Goal: Transaction & Acquisition: Purchase product/service

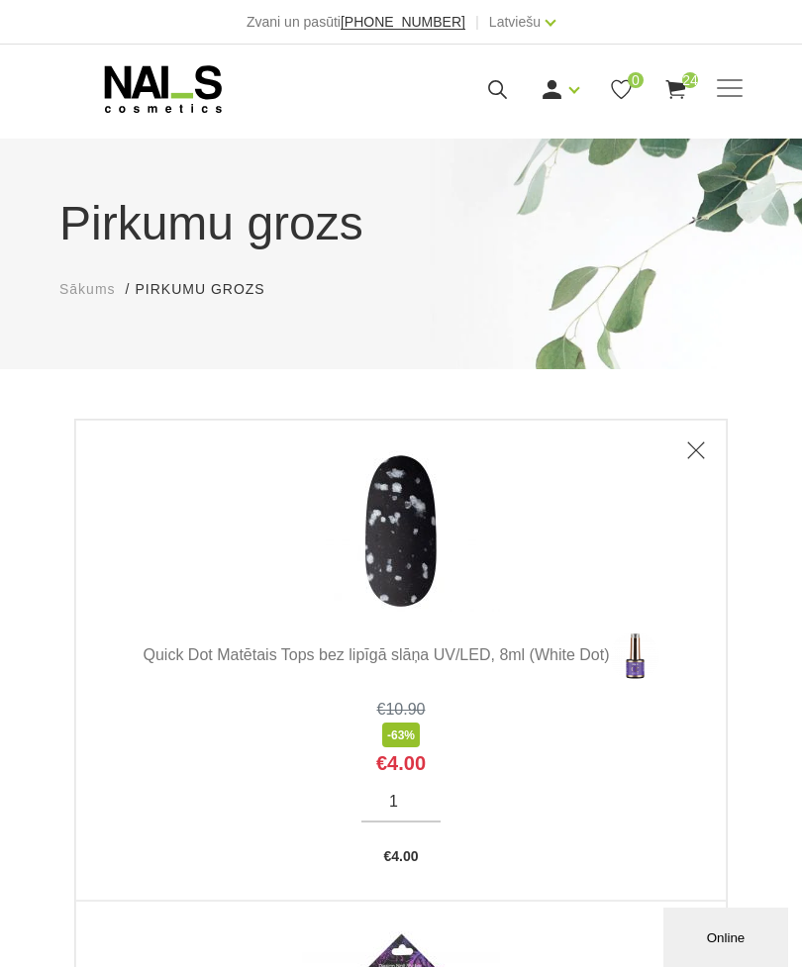
click at [532, 121] on link "Ienākt" at bounding box center [515, 122] width 149 height 40
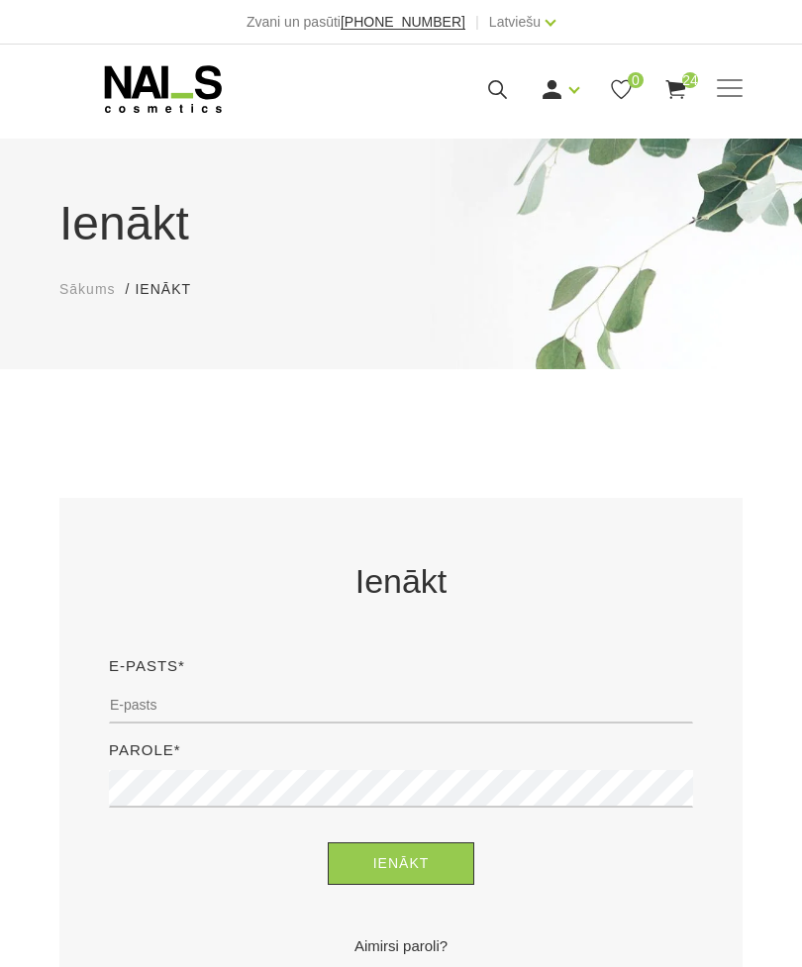
scroll to position [387, 0]
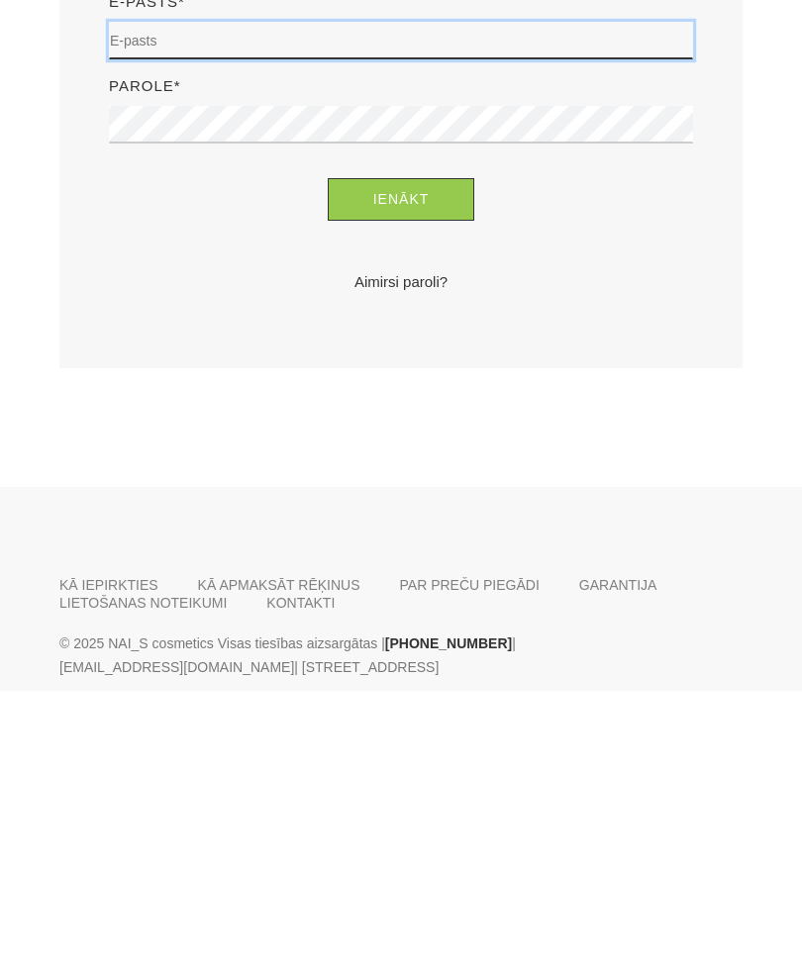
type input "[EMAIL_ADDRESS][DOMAIN_NAME]"
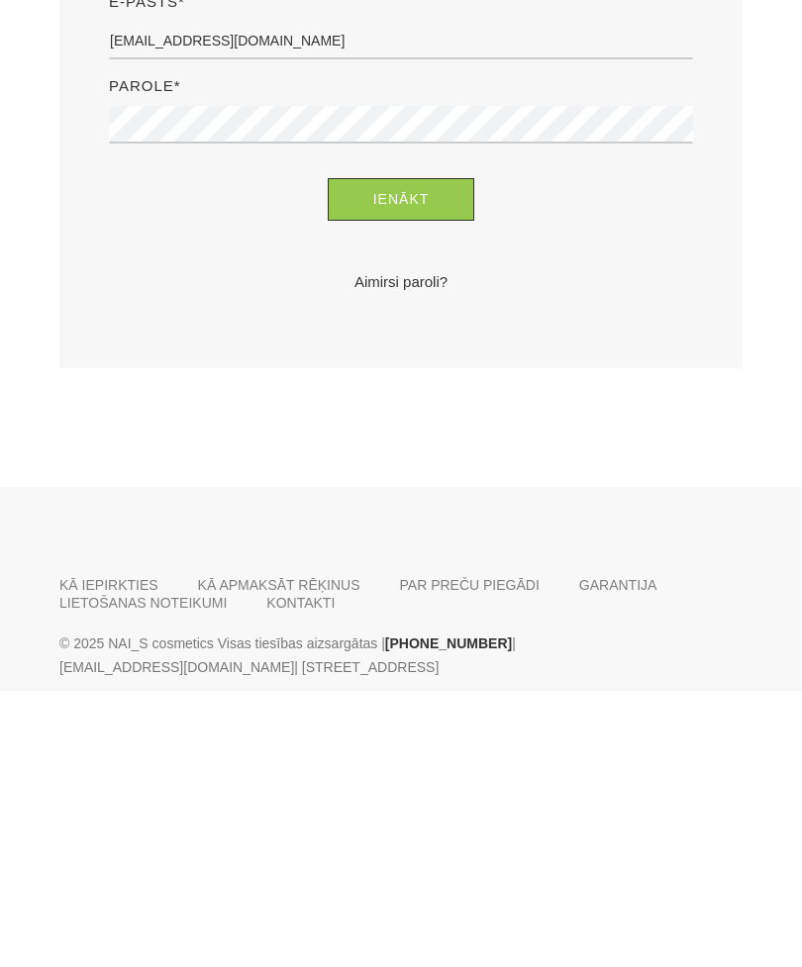
click at [401, 476] on button "Ienākt" at bounding box center [402, 476] width 148 height 43
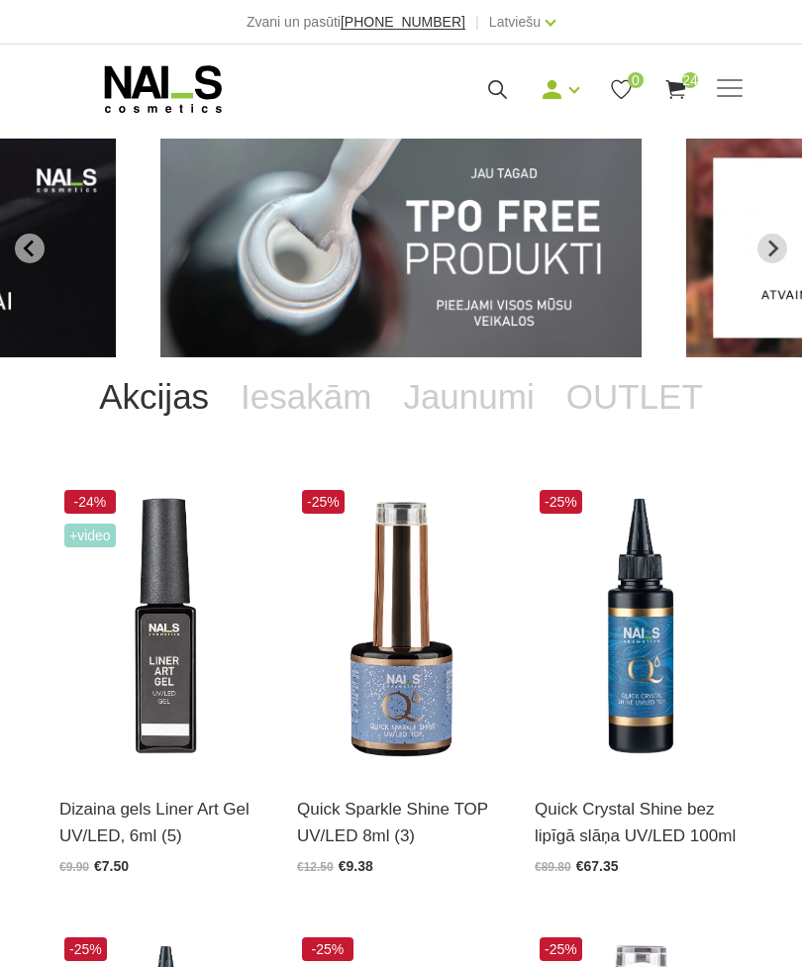
click at [677, 94] on use at bounding box center [675, 89] width 20 height 19
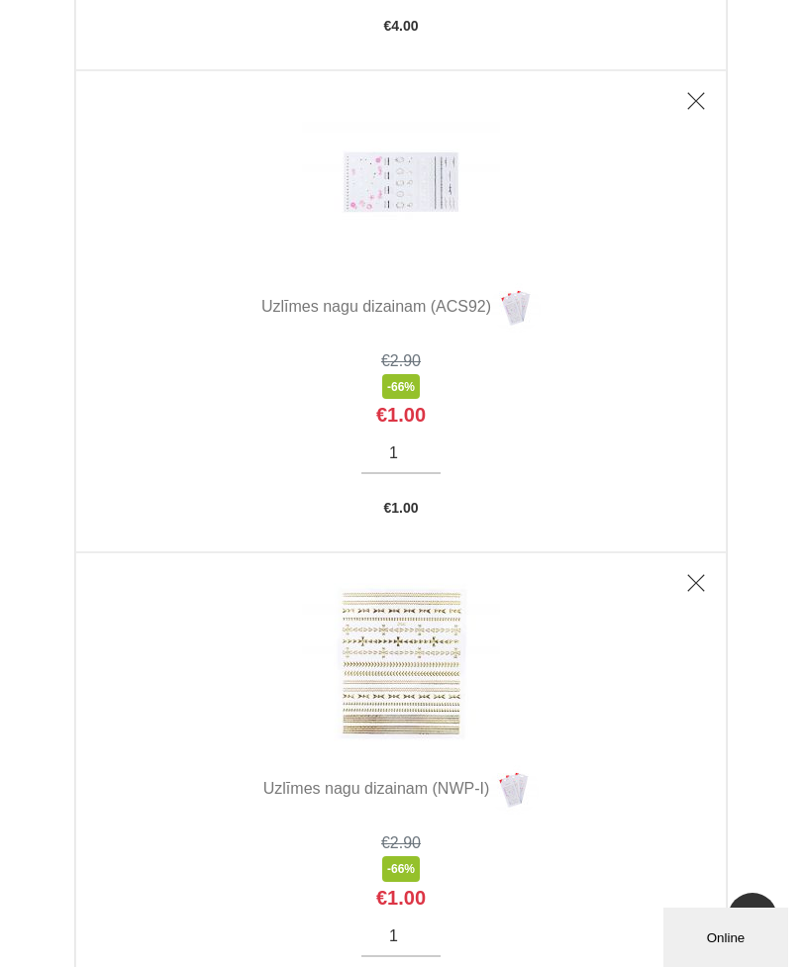
scroll to position [5399, 0]
click at [419, 216] on img at bounding box center [401, 183] width 198 height 162
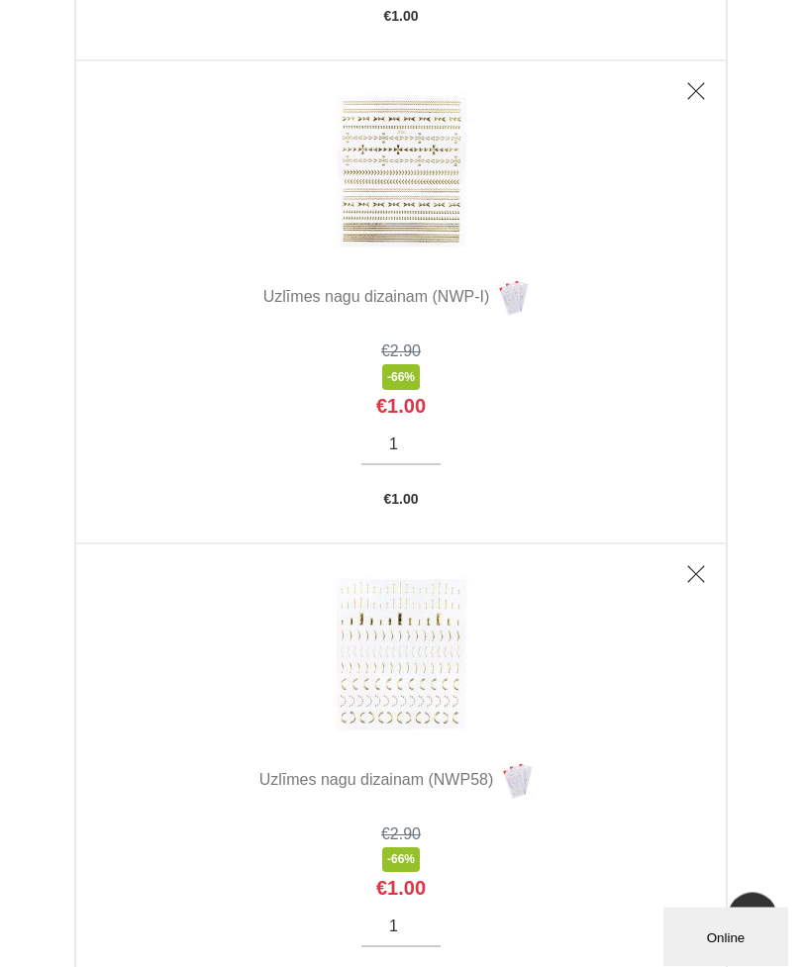
scroll to position [5895, 0]
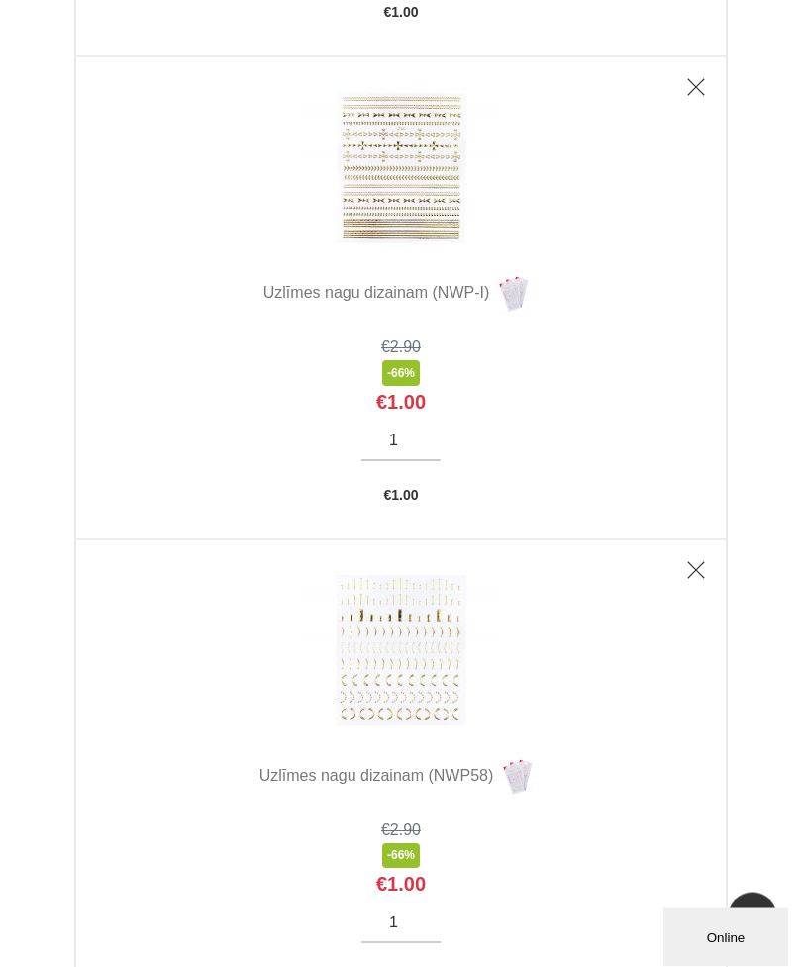
click at [429, 682] on img at bounding box center [401, 652] width 198 height 162
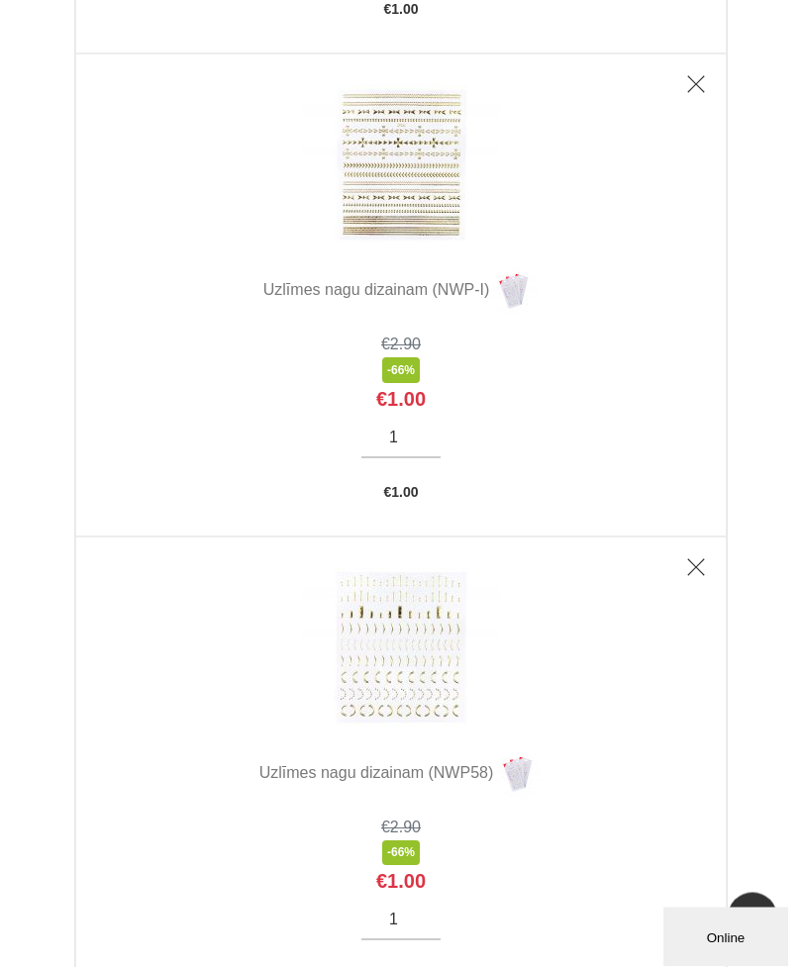
scroll to position [5898, 0]
click at [427, 231] on img at bounding box center [401, 166] width 198 height 162
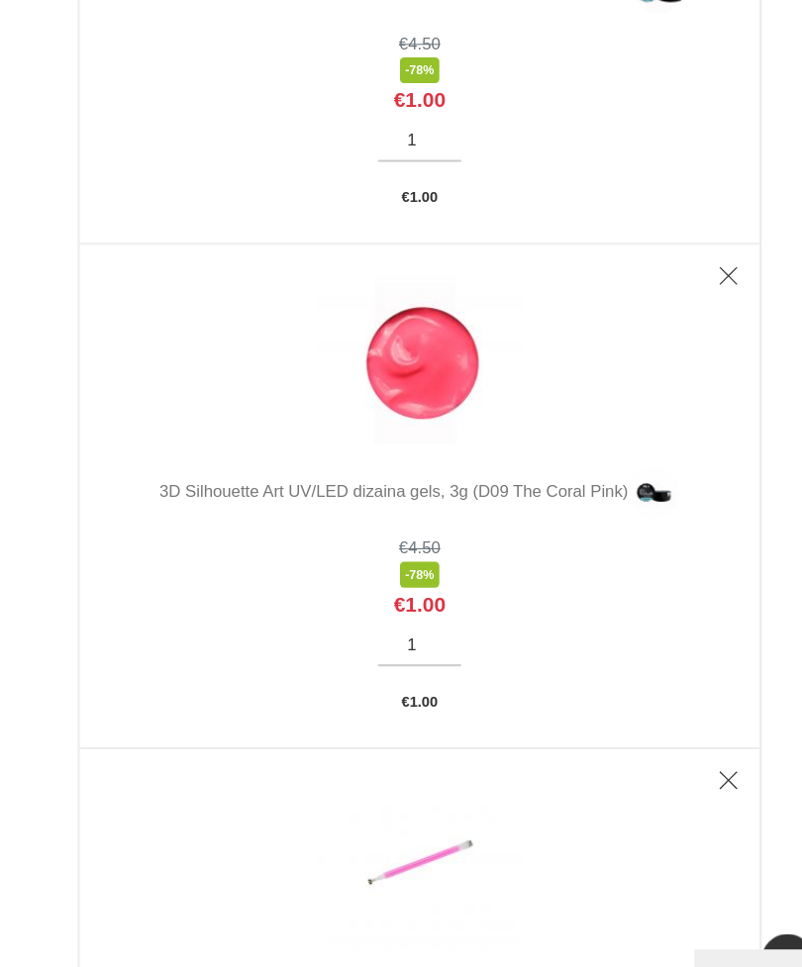
scroll to position [7234, 0]
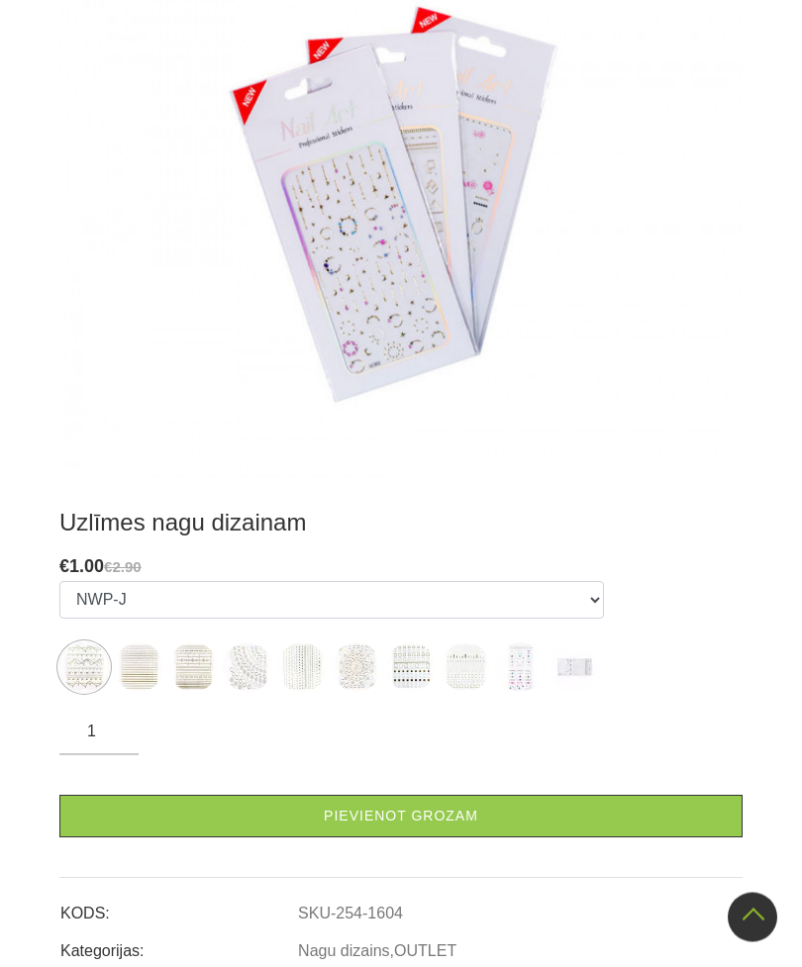
scroll to position [497, 0]
click at [526, 681] on img at bounding box center [520, 668] width 50 height 50
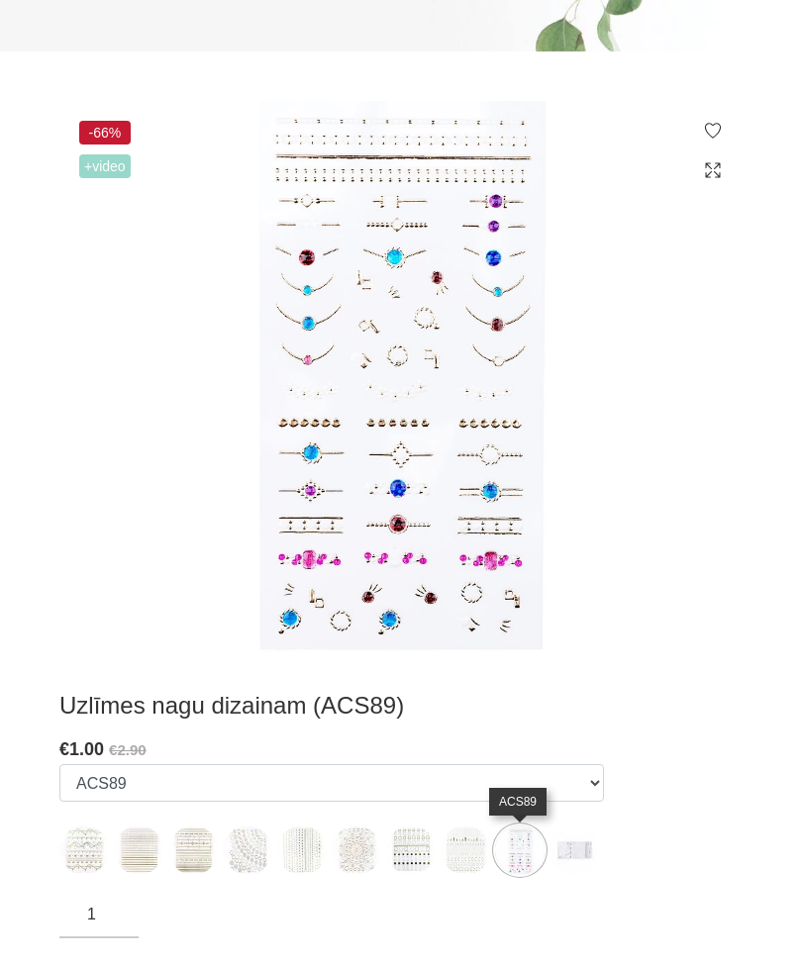
scroll to position [313, 0]
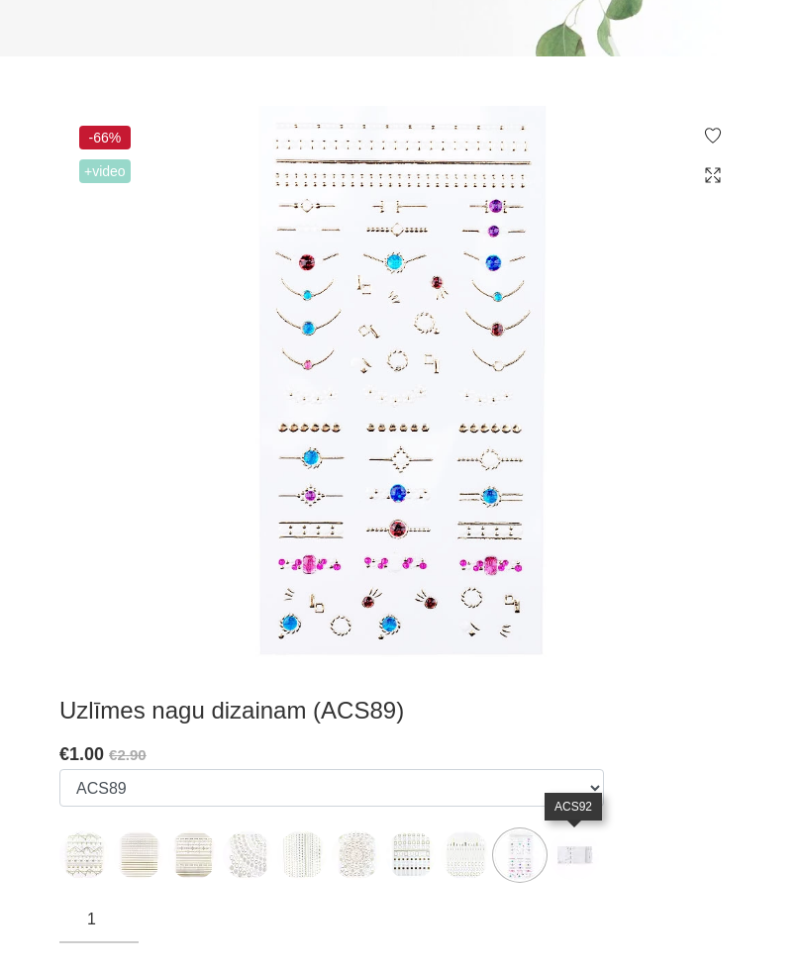
click at [575, 860] on img at bounding box center [574, 856] width 50 height 50
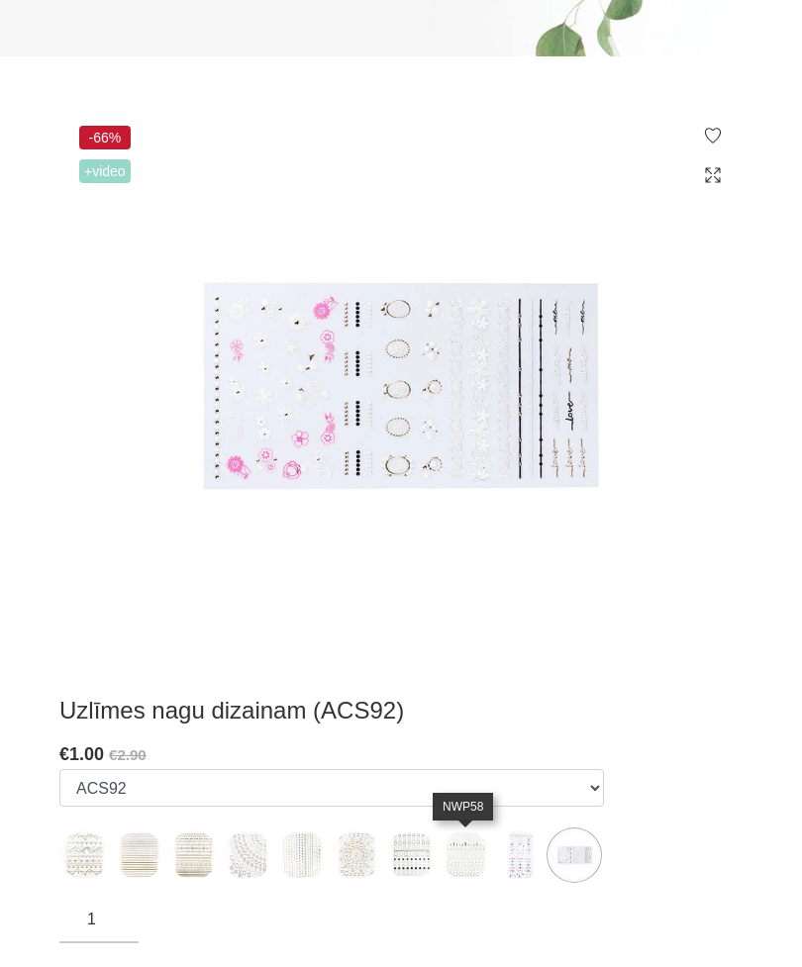
click at [462, 861] on img at bounding box center [466, 856] width 50 height 50
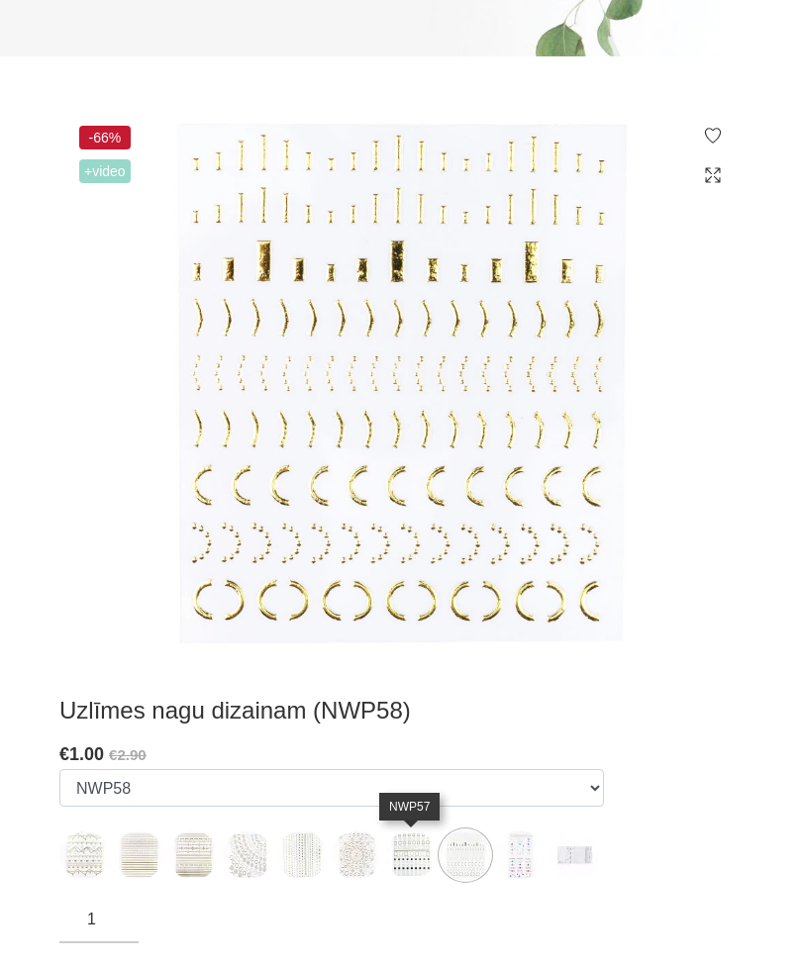
click at [414, 873] on img at bounding box center [411, 856] width 50 height 50
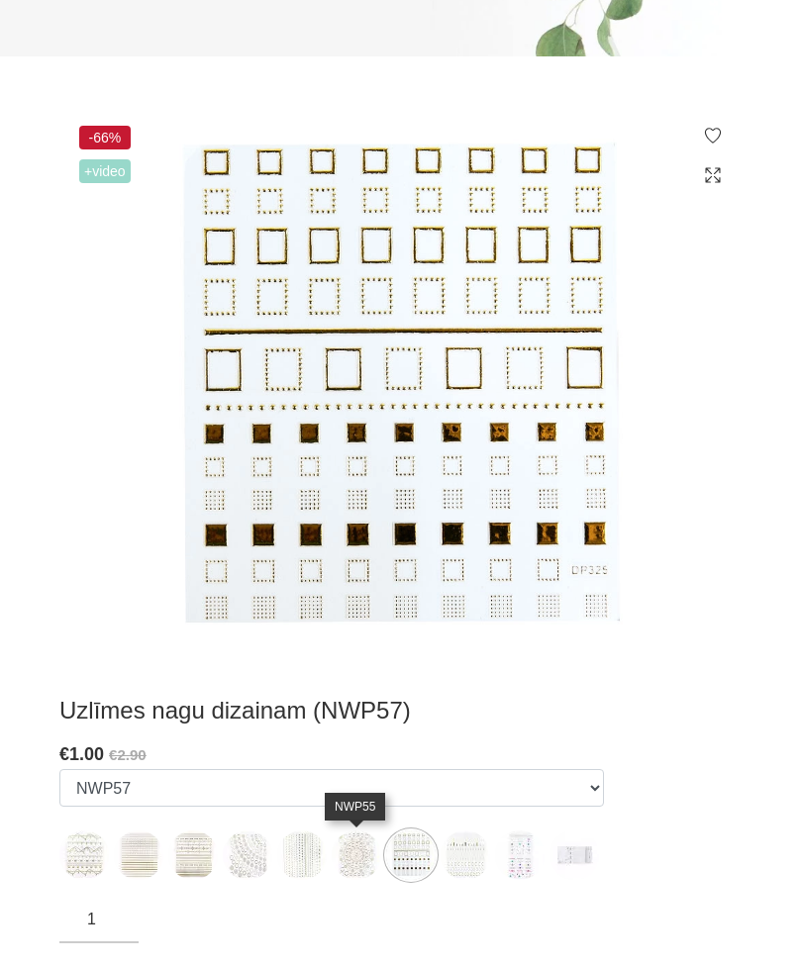
click at [354, 857] on img at bounding box center [357, 856] width 50 height 50
select select "1609"
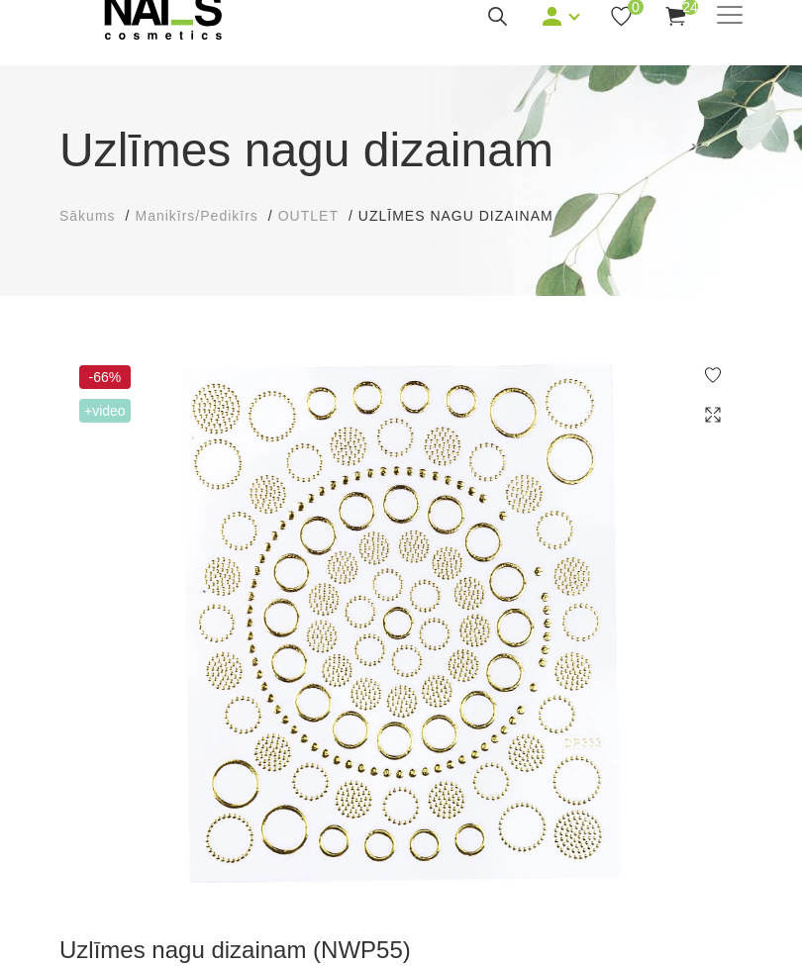
scroll to position [0, 0]
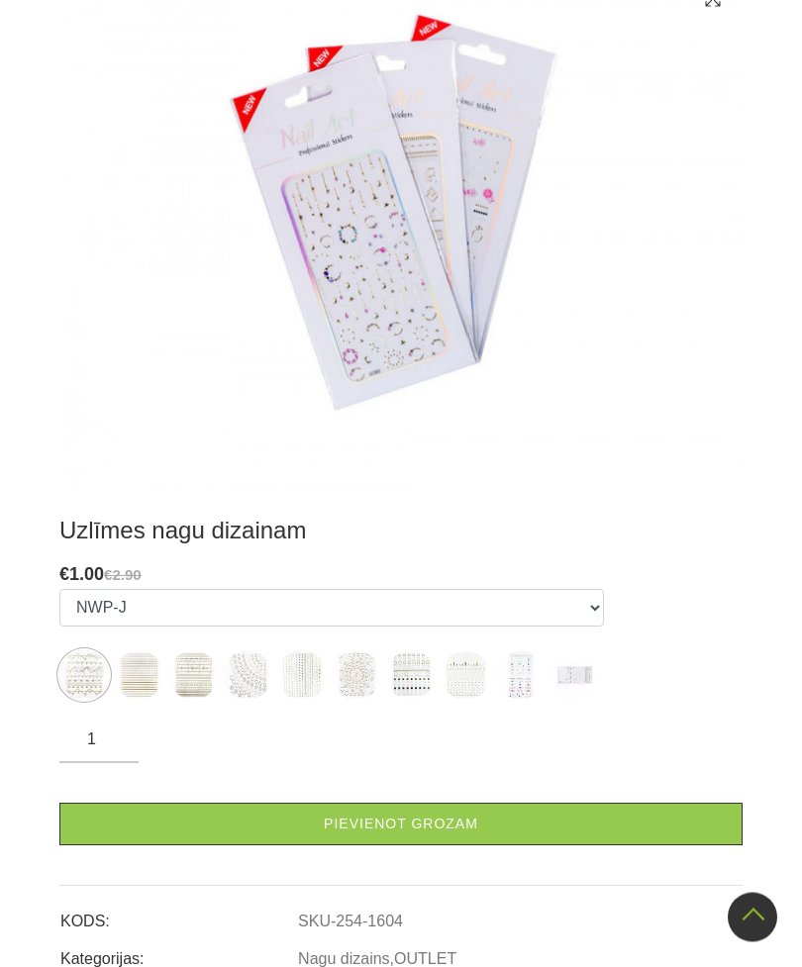
scroll to position [489, 0]
click at [471, 697] on img at bounding box center [466, 675] width 50 height 50
select select "1611"
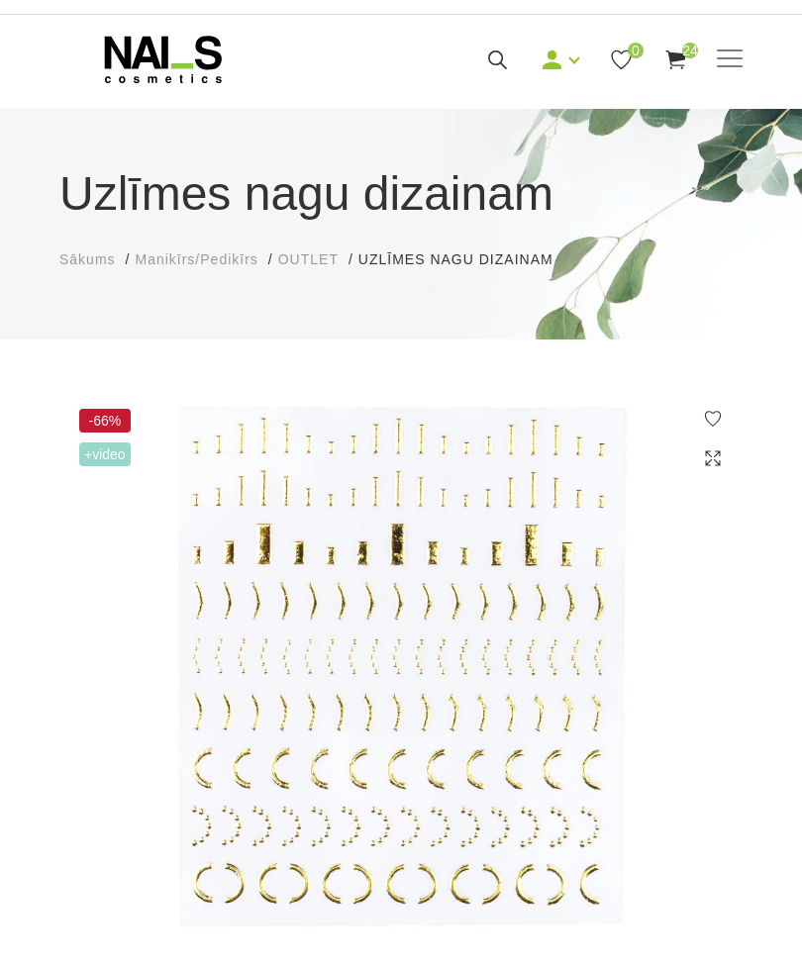
scroll to position [0, 0]
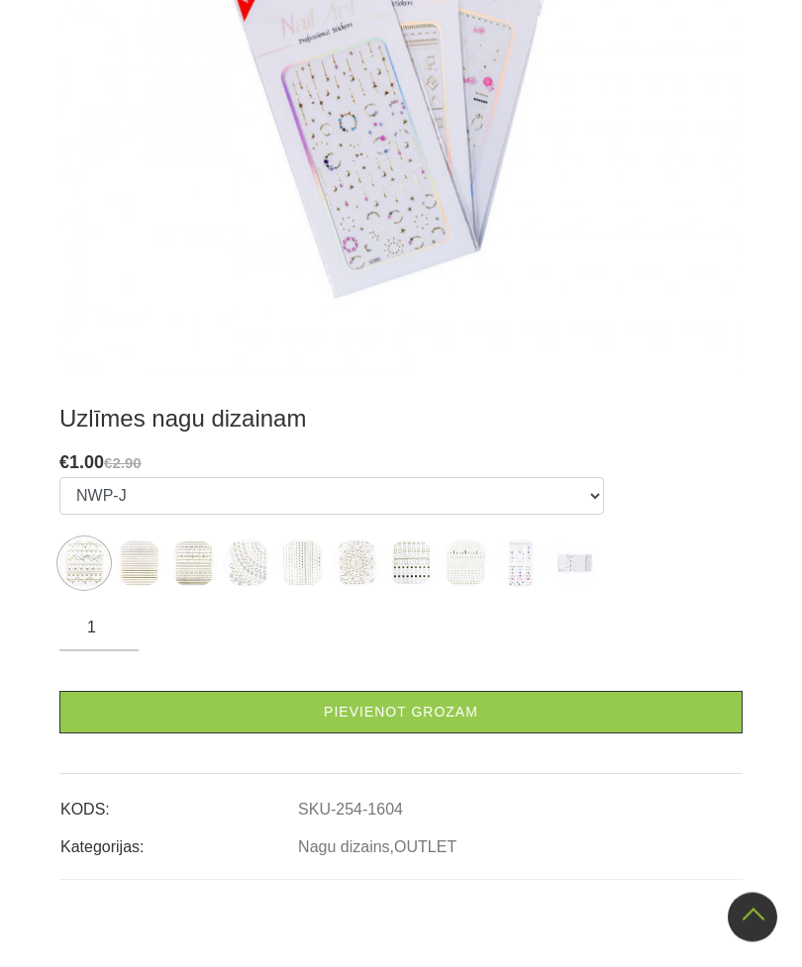
scroll to position [601, 0]
click at [149, 559] on img at bounding box center [139, 564] width 50 height 50
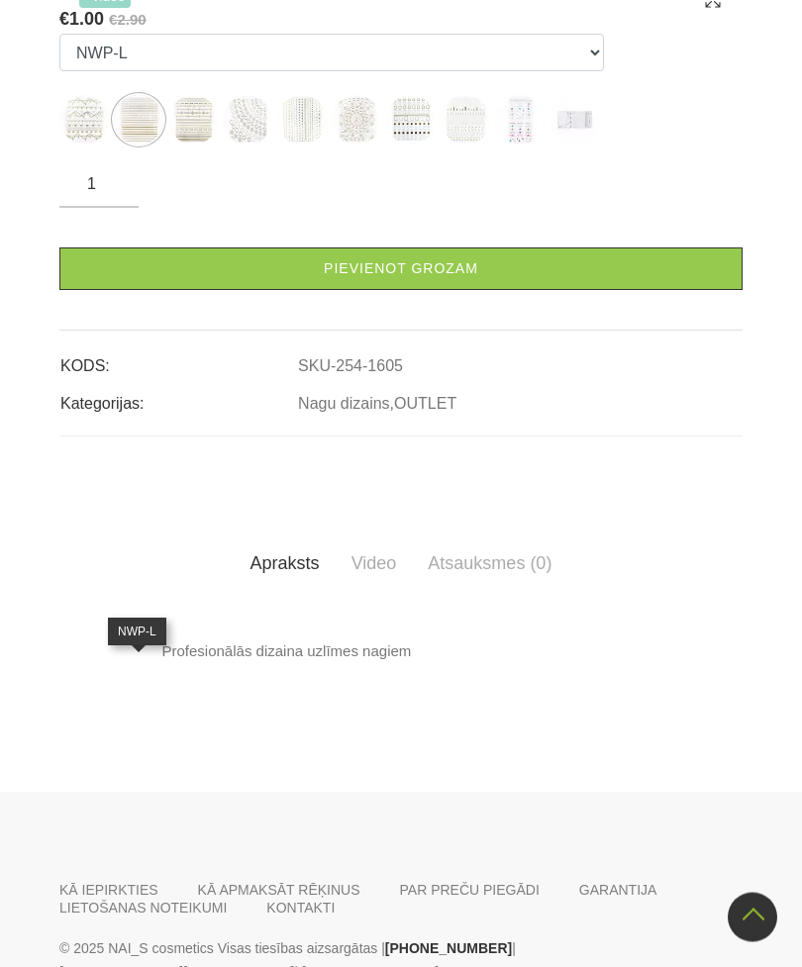
scroll to position [487, 0]
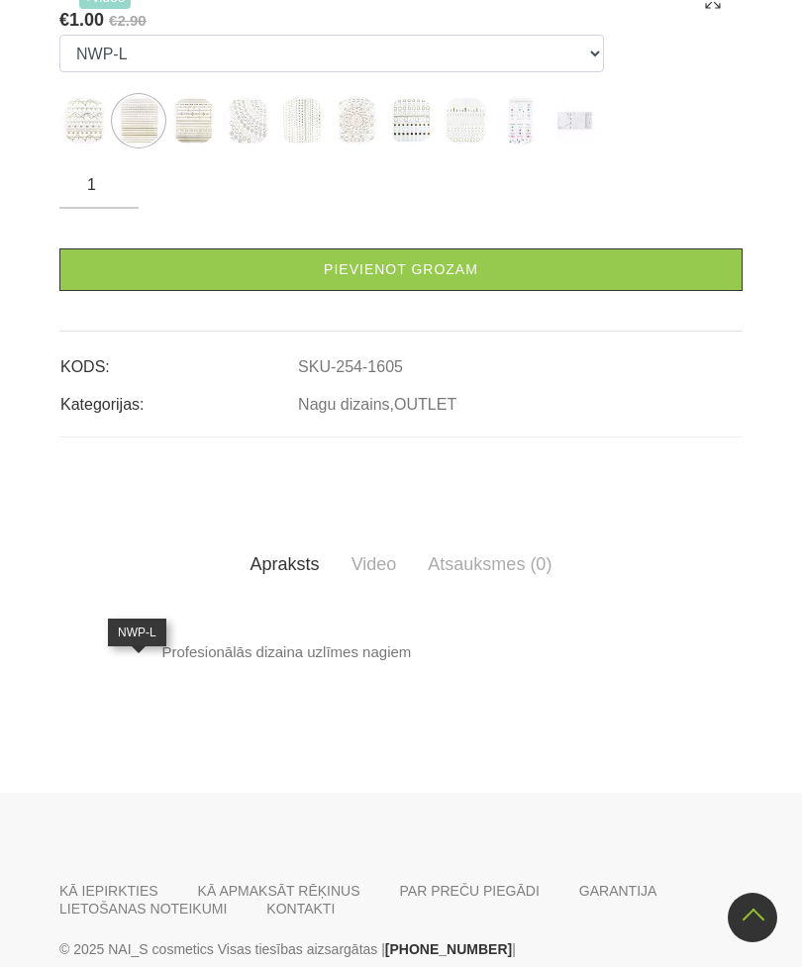
click at [204, 146] on img at bounding box center [193, 121] width 50 height 50
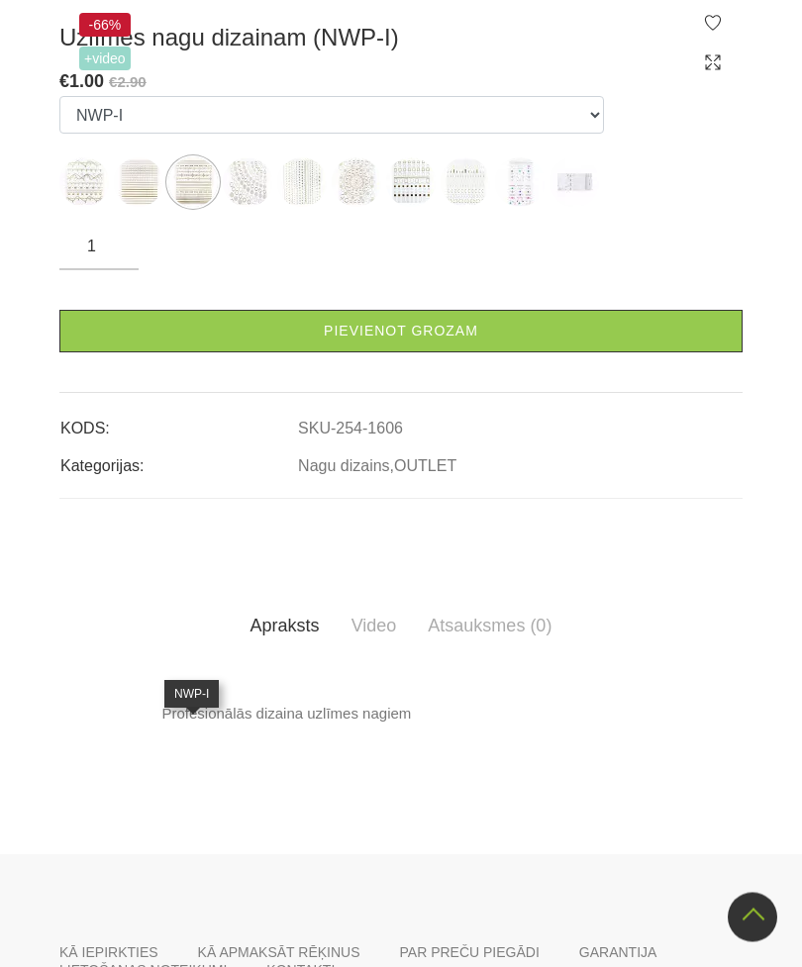
scroll to position [426, 0]
click at [312, 207] on img at bounding box center [302, 182] width 50 height 50
click at [419, 207] on img at bounding box center [411, 182] width 50 height 50
select select "1610"
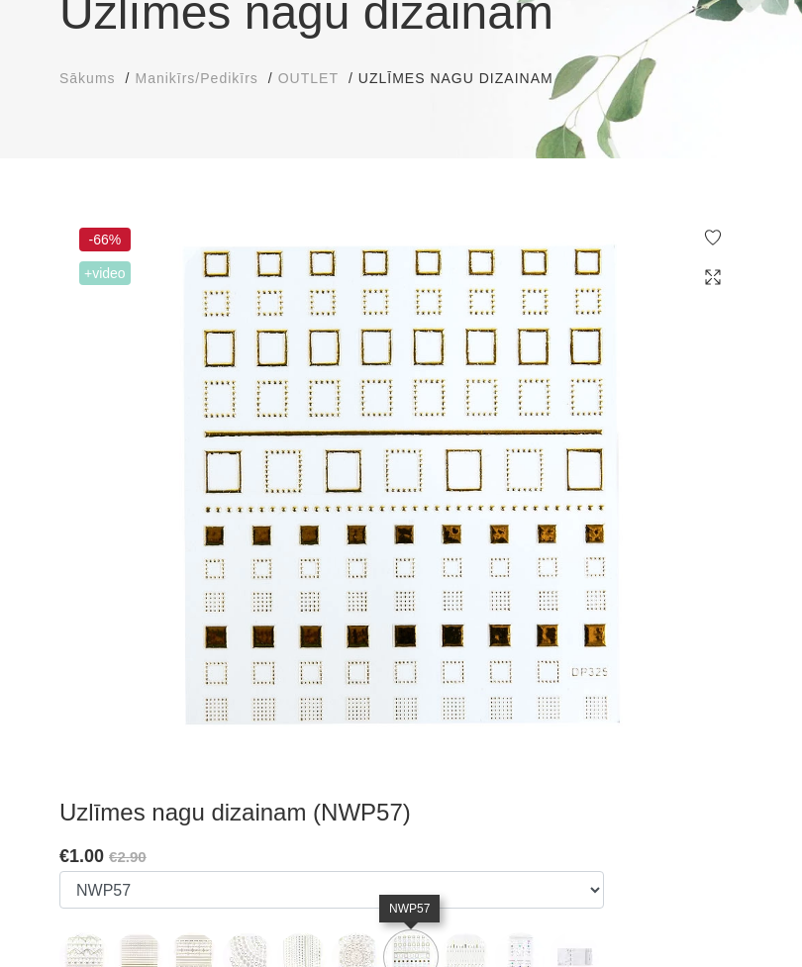
scroll to position [0, 0]
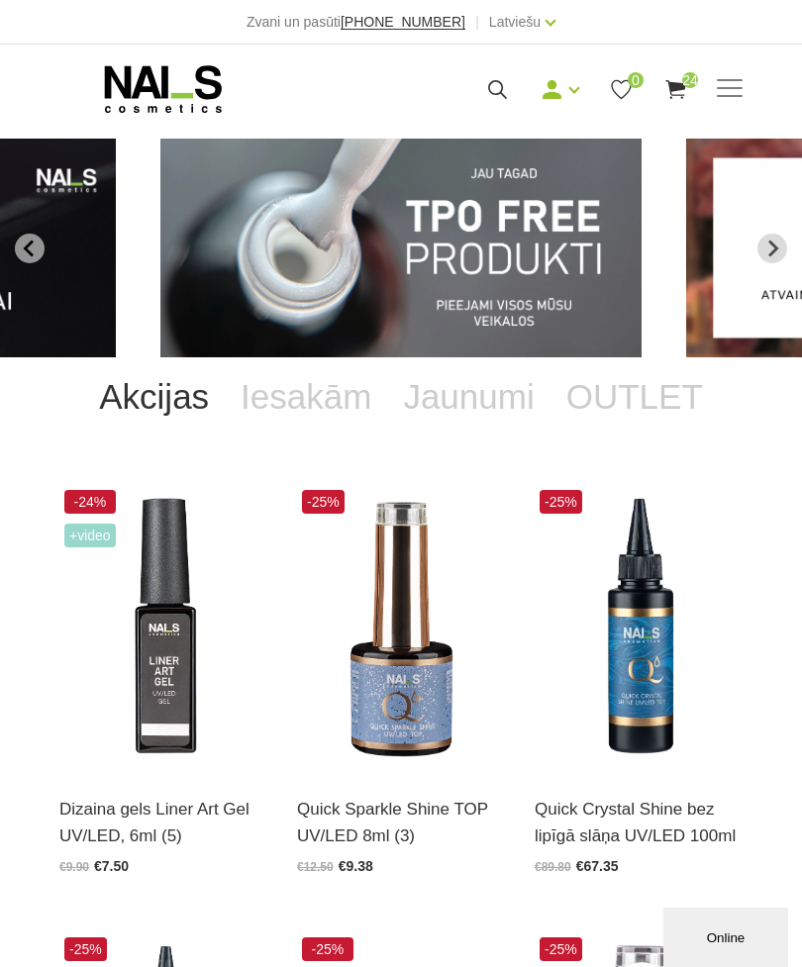
click at [765, 251] on icon "Next slide" at bounding box center [772, 249] width 18 height 18
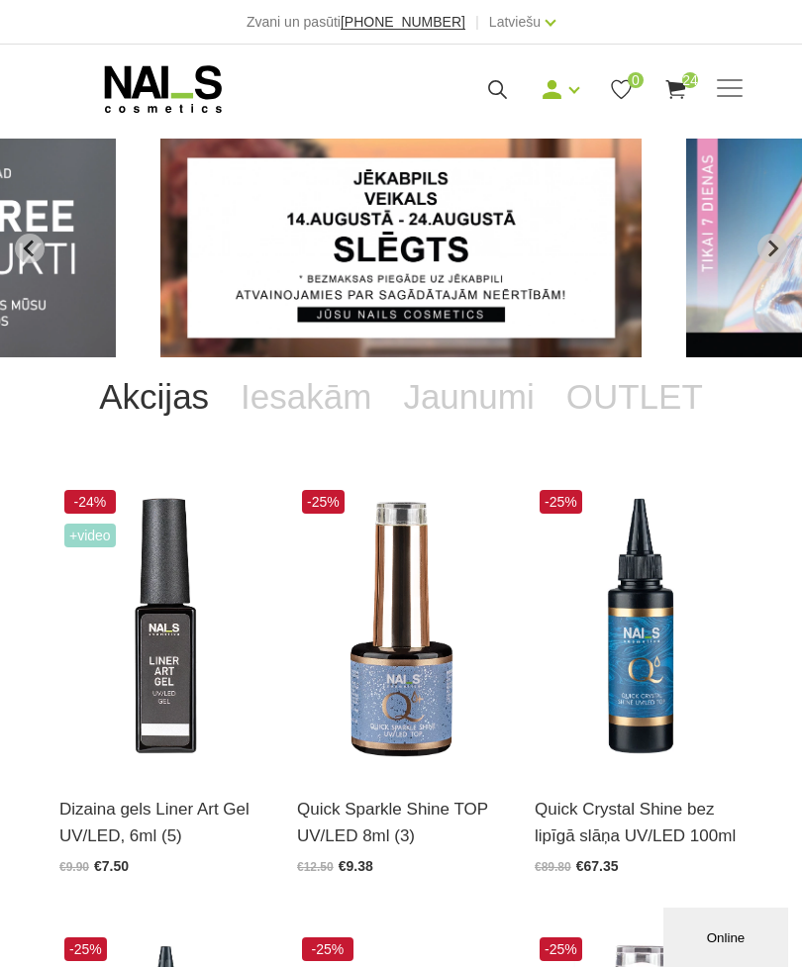
click at [768, 250] on icon "Next slide" at bounding box center [772, 249] width 18 height 18
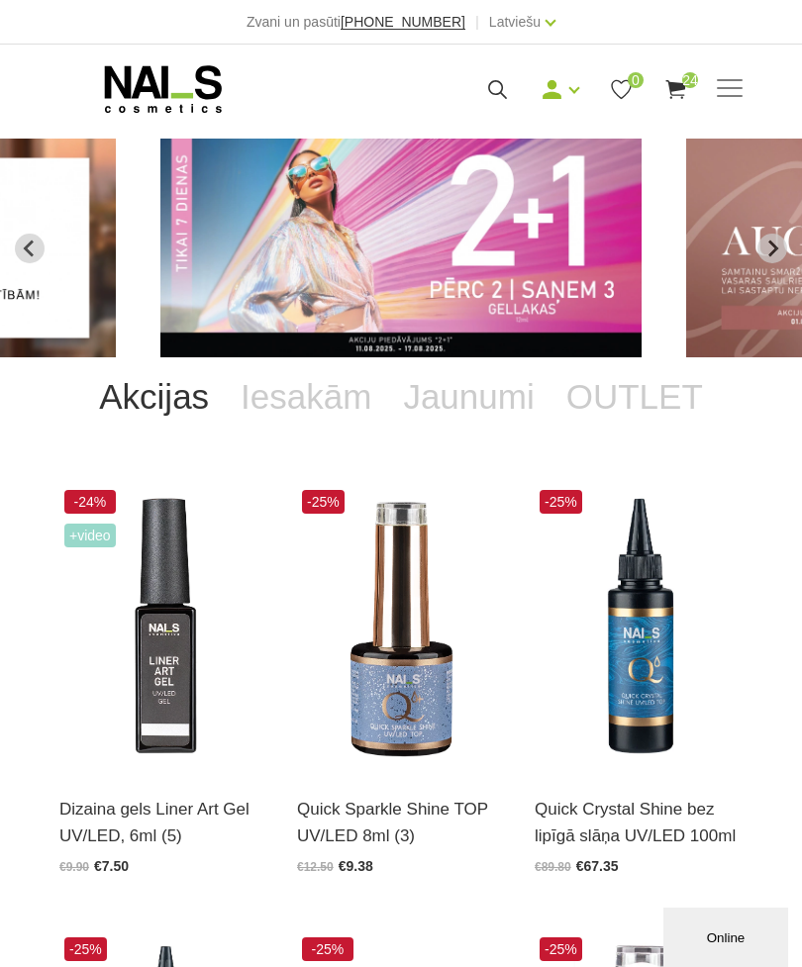
click at [544, 248] on img "3 of 13" at bounding box center [400, 248] width 481 height 219
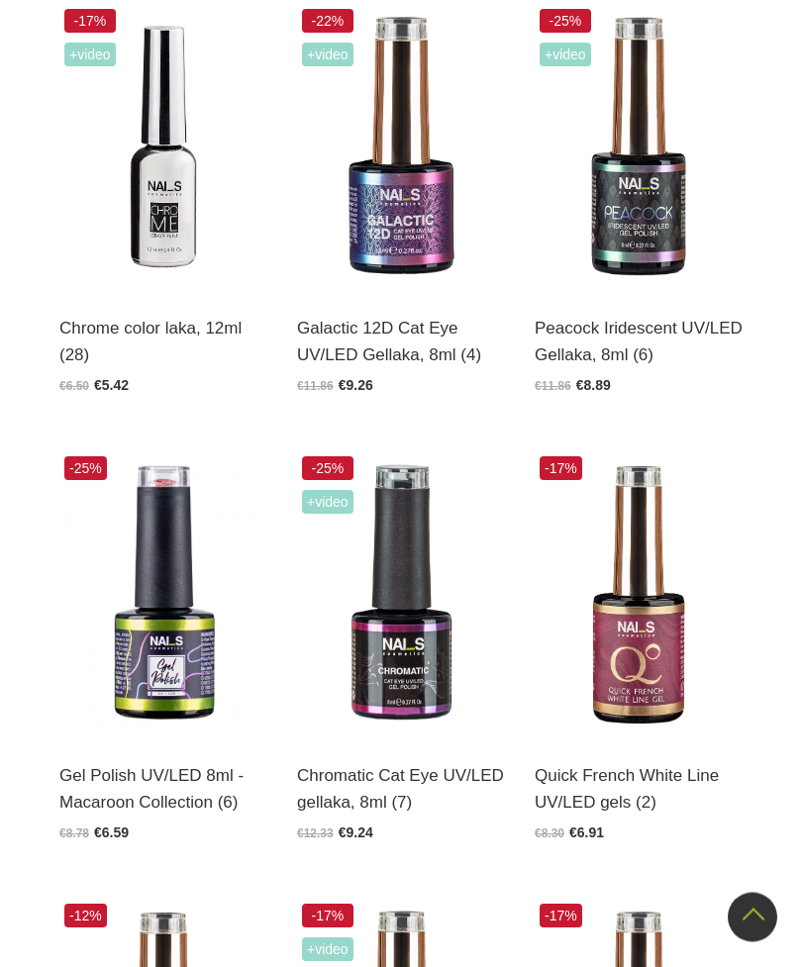
scroll to position [1027, 0]
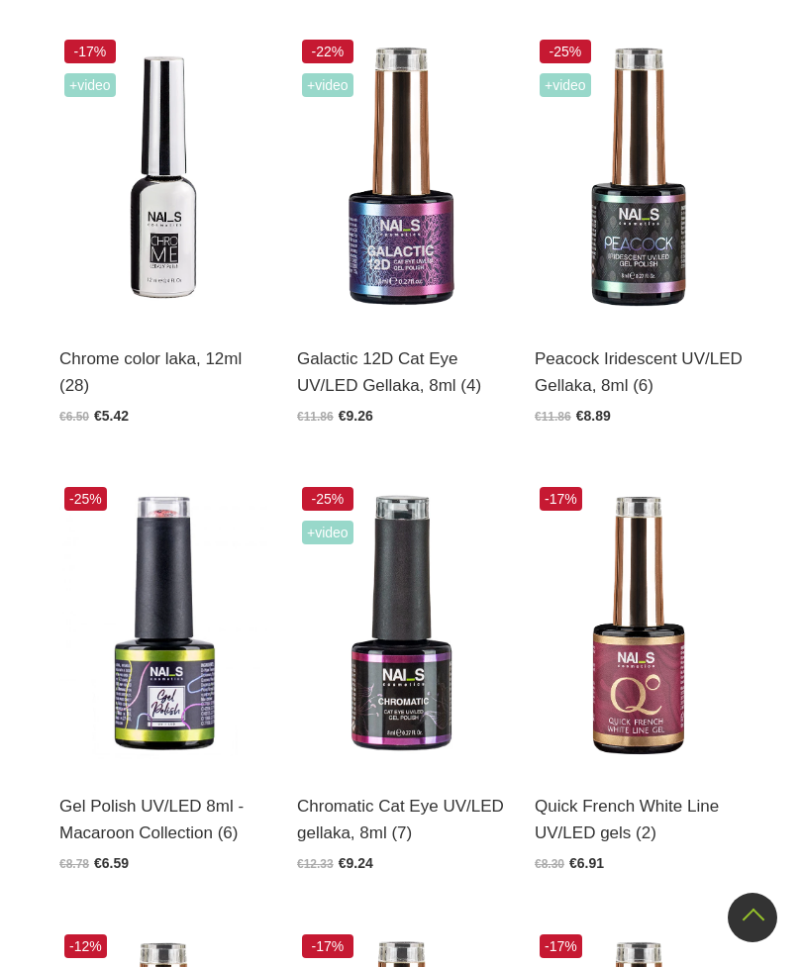
click at [141, 206] on img at bounding box center [163, 178] width 208 height 286
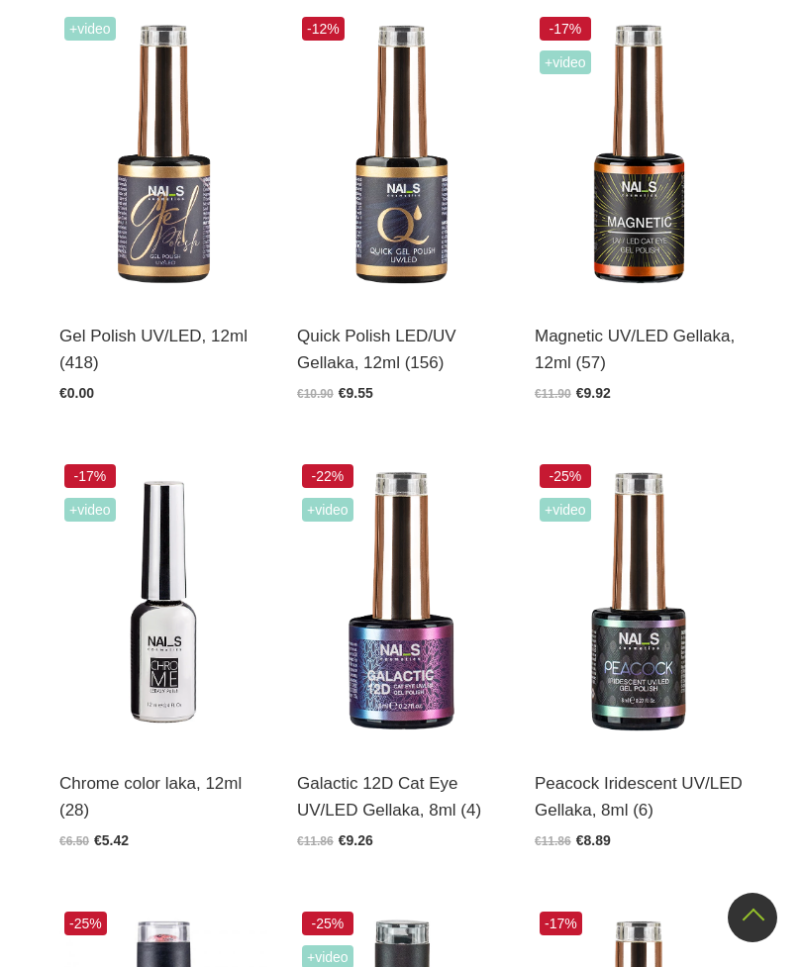
scroll to position [578, 0]
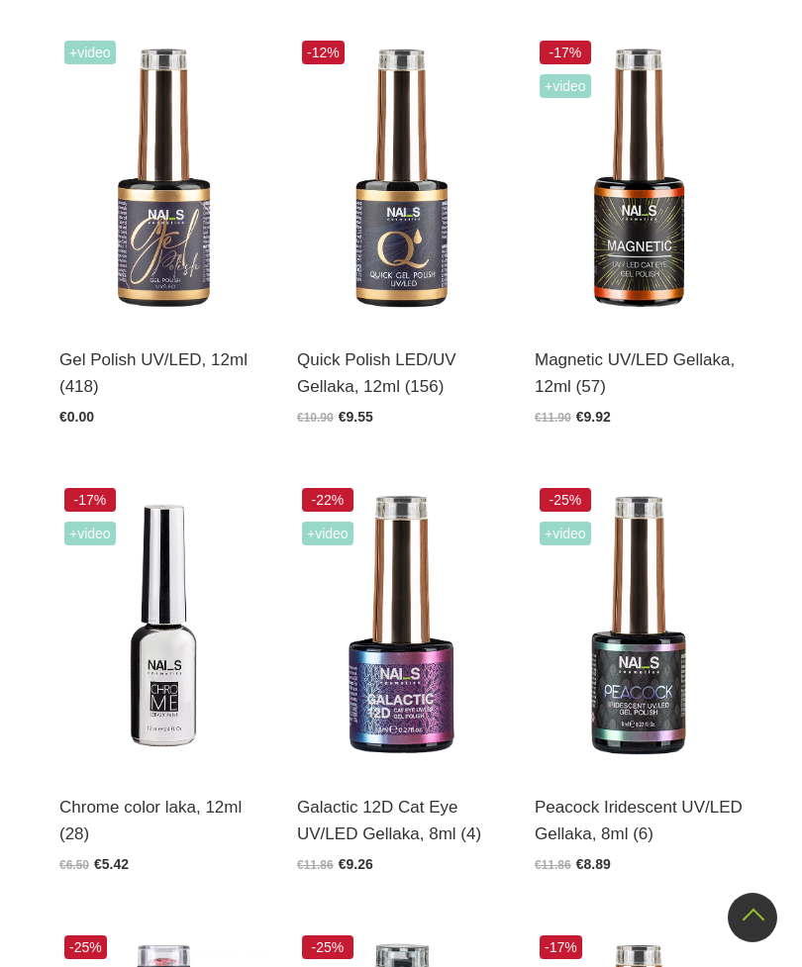
click at [649, 220] on img at bounding box center [639, 179] width 208 height 286
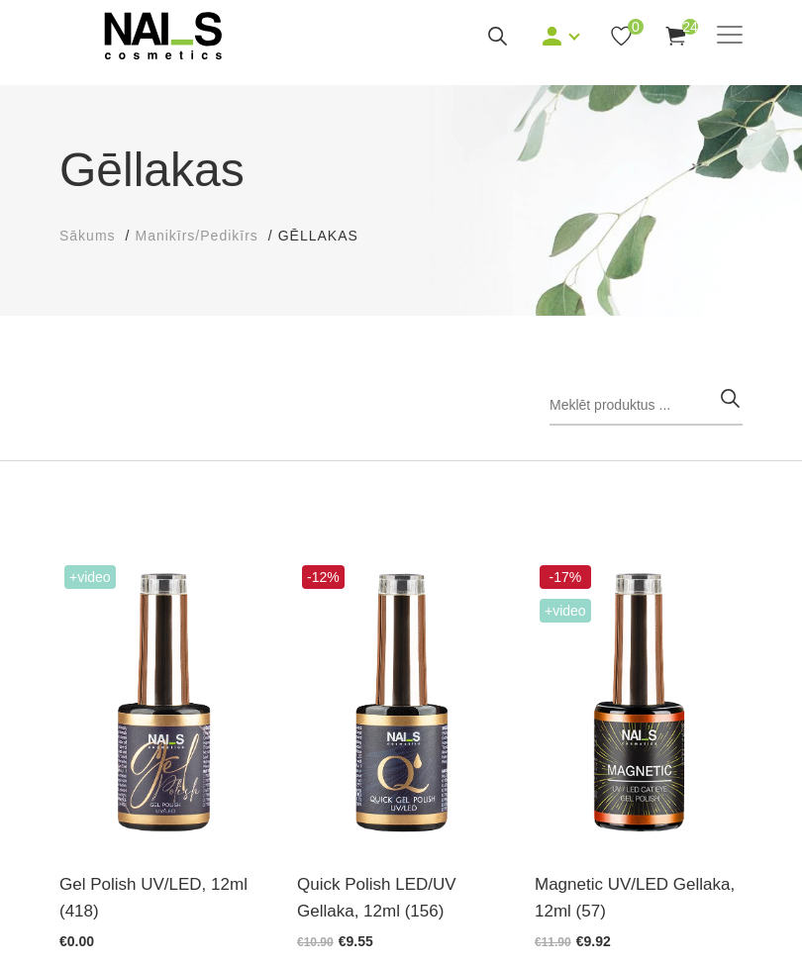
scroll to position [0, 0]
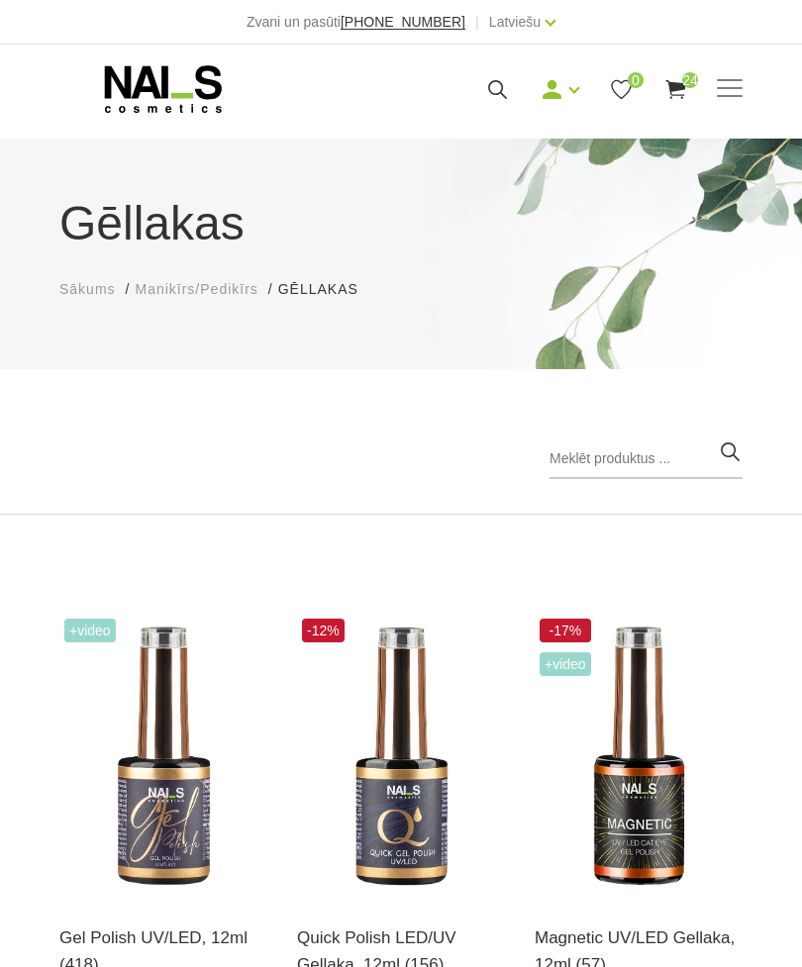
click at [682, 100] on icon at bounding box center [675, 89] width 25 height 25
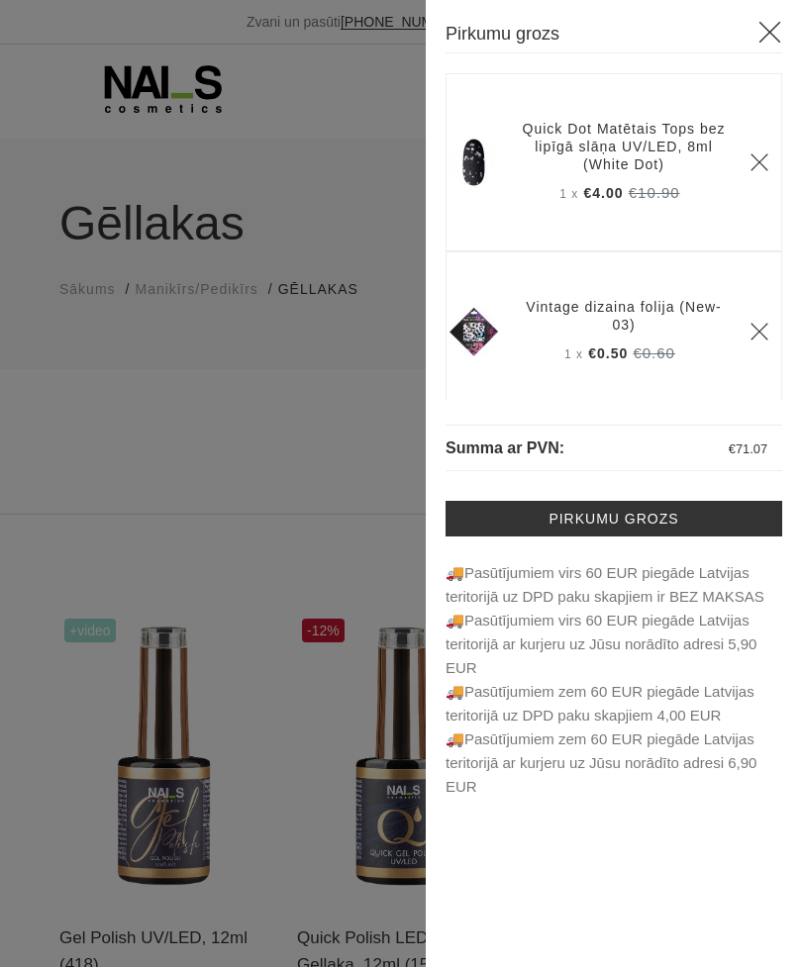
click at [735, 519] on link "Pirkumu grozs" at bounding box center [614, 519] width 337 height 36
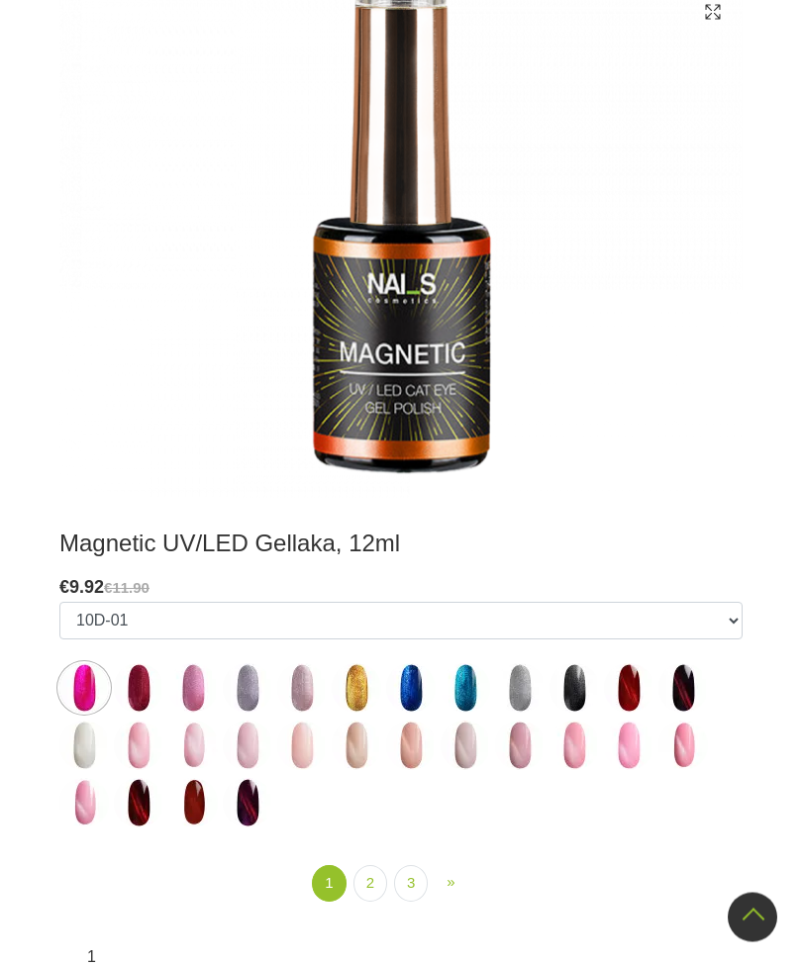
scroll to position [476, 0]
click at [398, 705] on img at bounding box center [411, 688] width 50 height 50
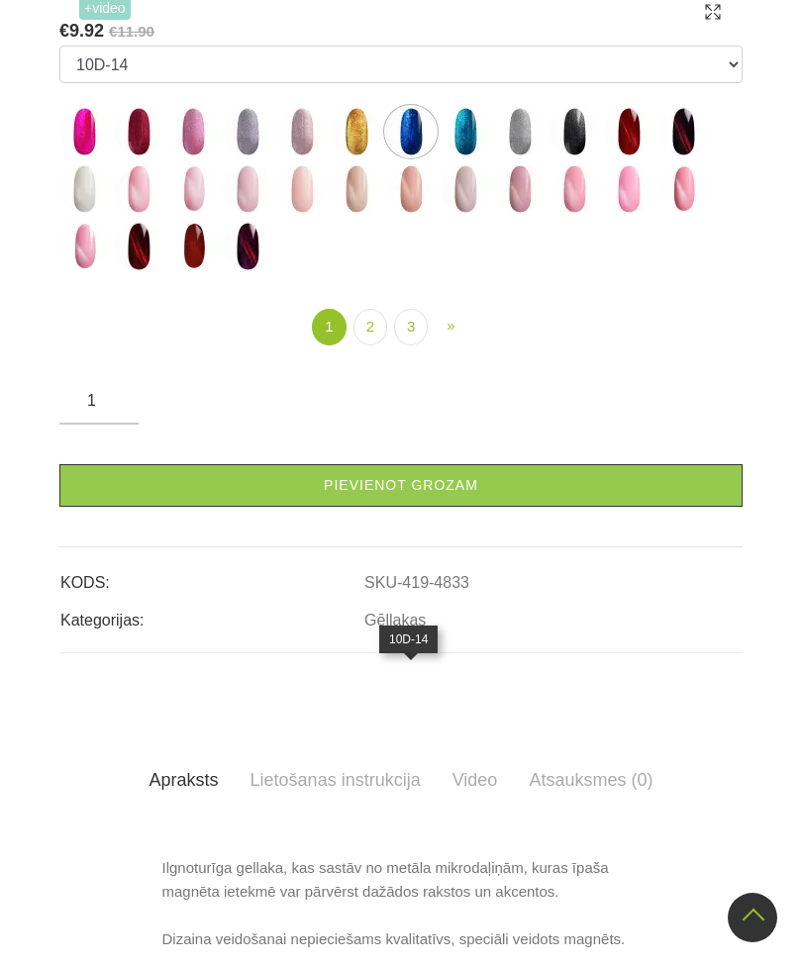
click at [470, 156] on img at bounding box center [466, 132] width 50 height 50
click at [631, 156] on img at bounding box center [629, 132] width 50 height 50
select select "4635"
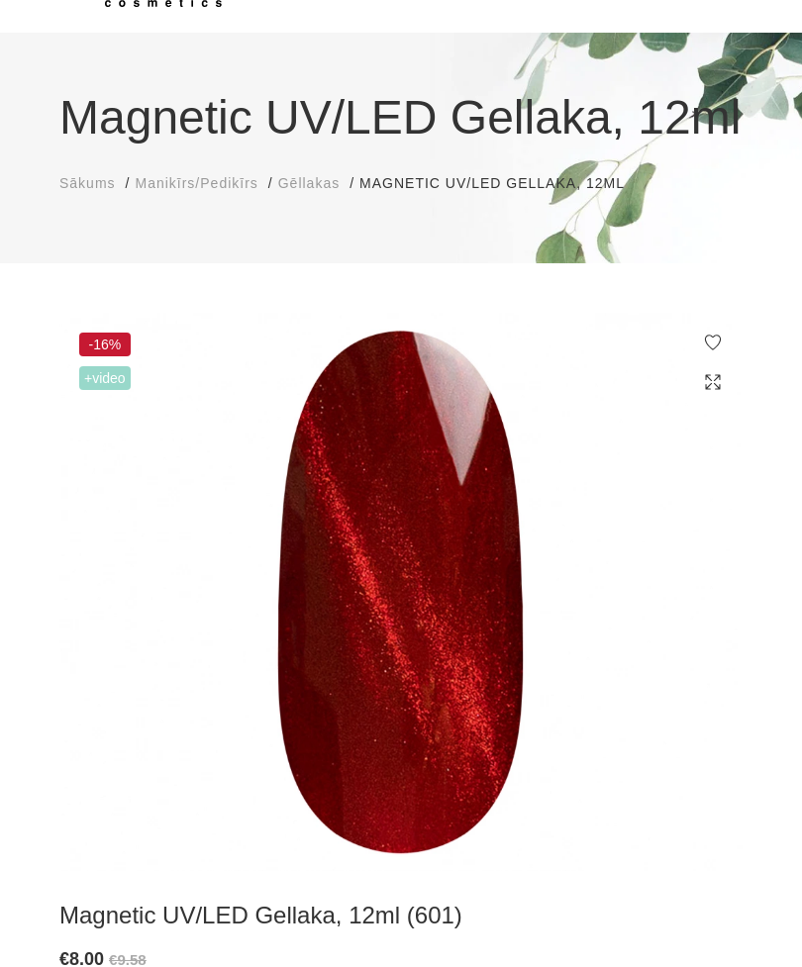
scroll to position [0, 0]
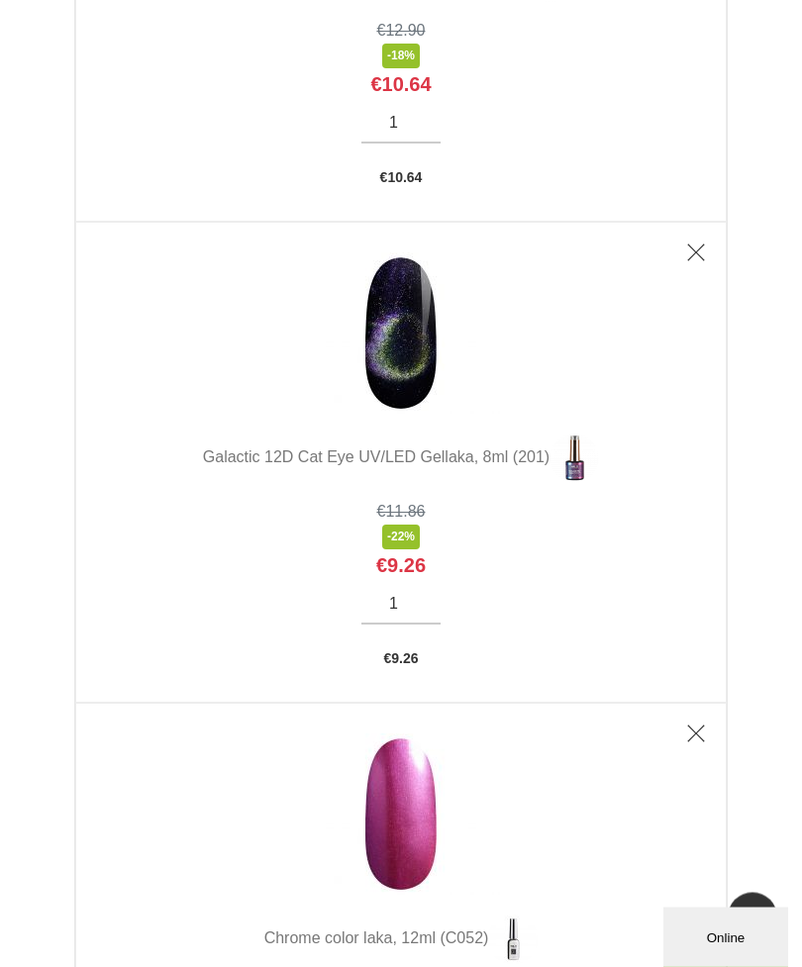
scroll to position [9556, 0]
click at [418, 414] on img at bounding box center [401, 332] width 198 height 161
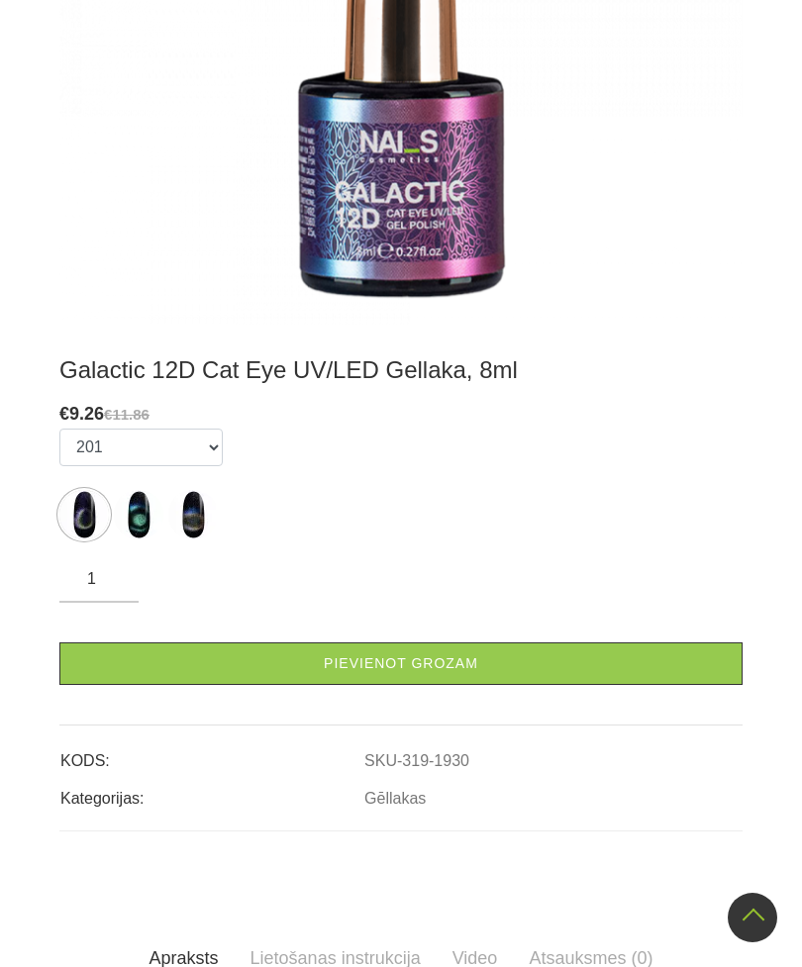
scroll to position [707, 0]
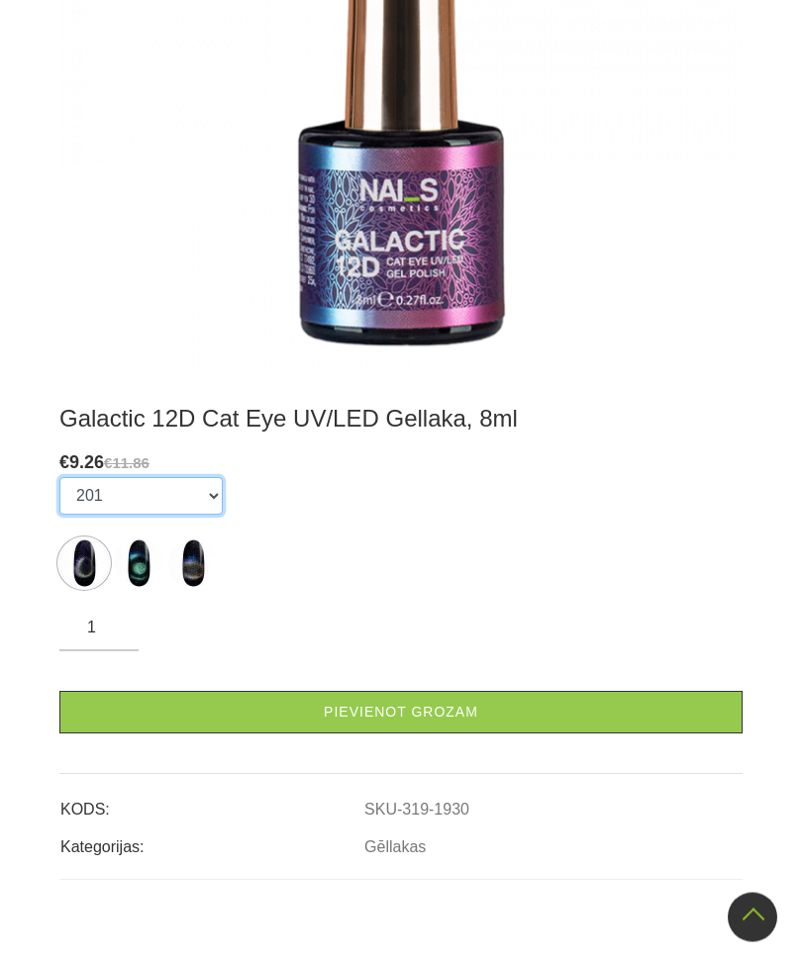
click at [208, 516] on select "201 205 212" at bounding box center [140, 497] width 163 height 38
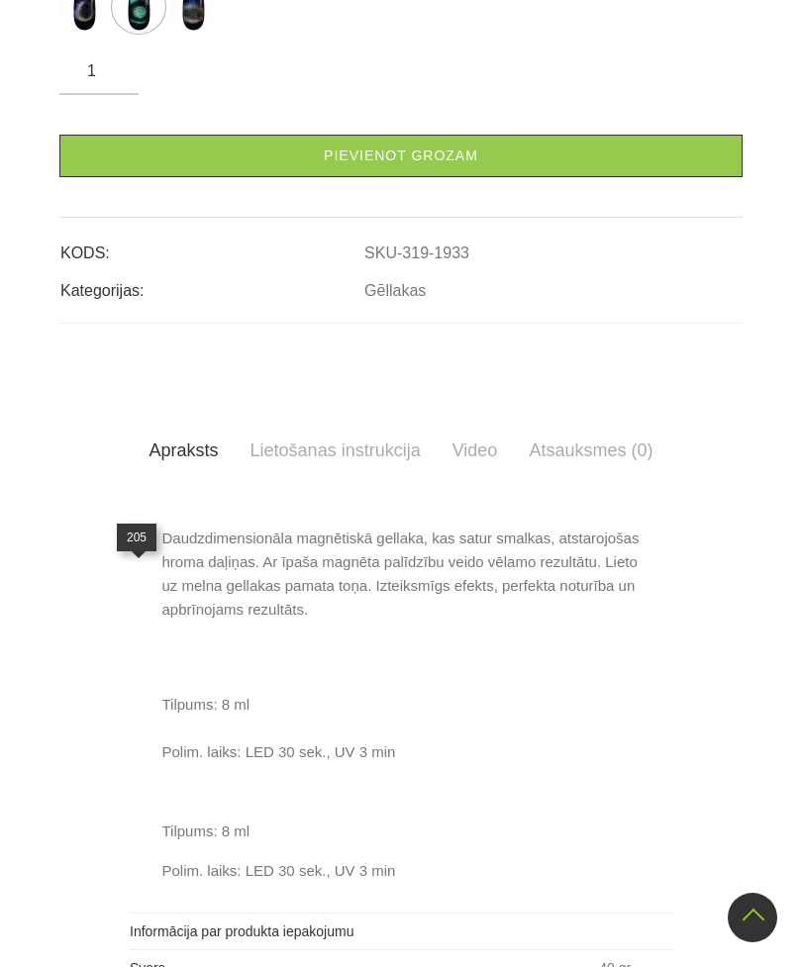
click at [153, 32] on img at bounding box center [139, 7] width 50 height 50
click at [106, 32] on img at bounding box center [84, 7] width 50 height 50
click at [96, 32] on img at bounding box center [84, 7] width 50 height 50
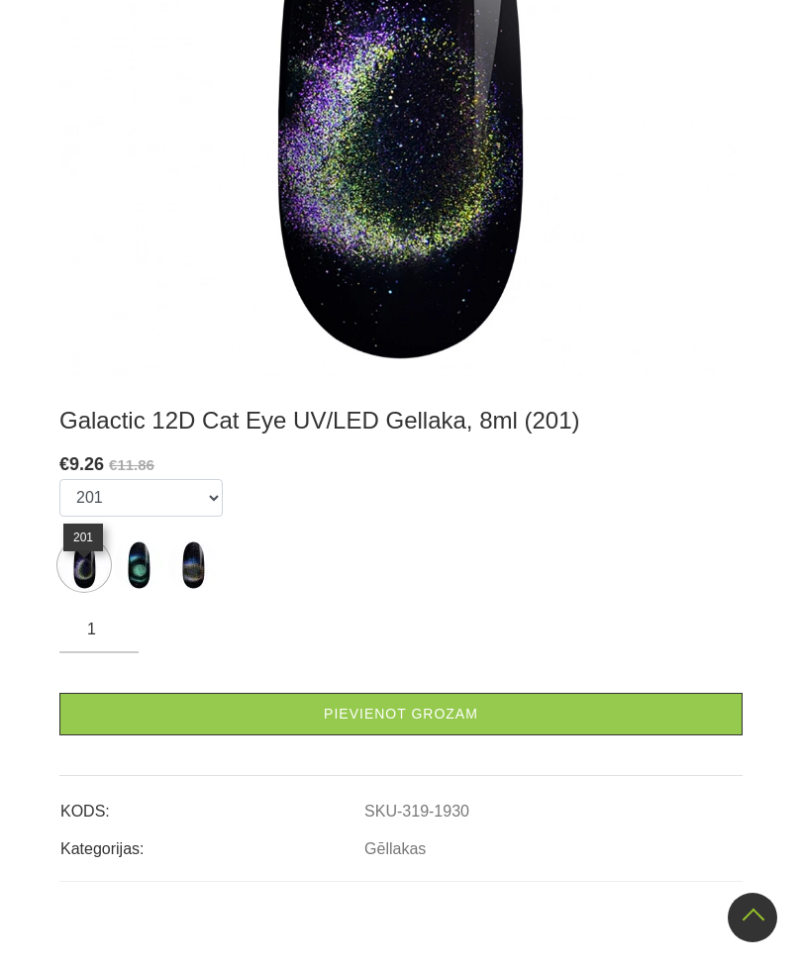
click at [77, 571] on img at bounding box center [84, 566] width 50 height 50
click at [202, 587] on img at bounding box center [193, 566] width 50 height 50
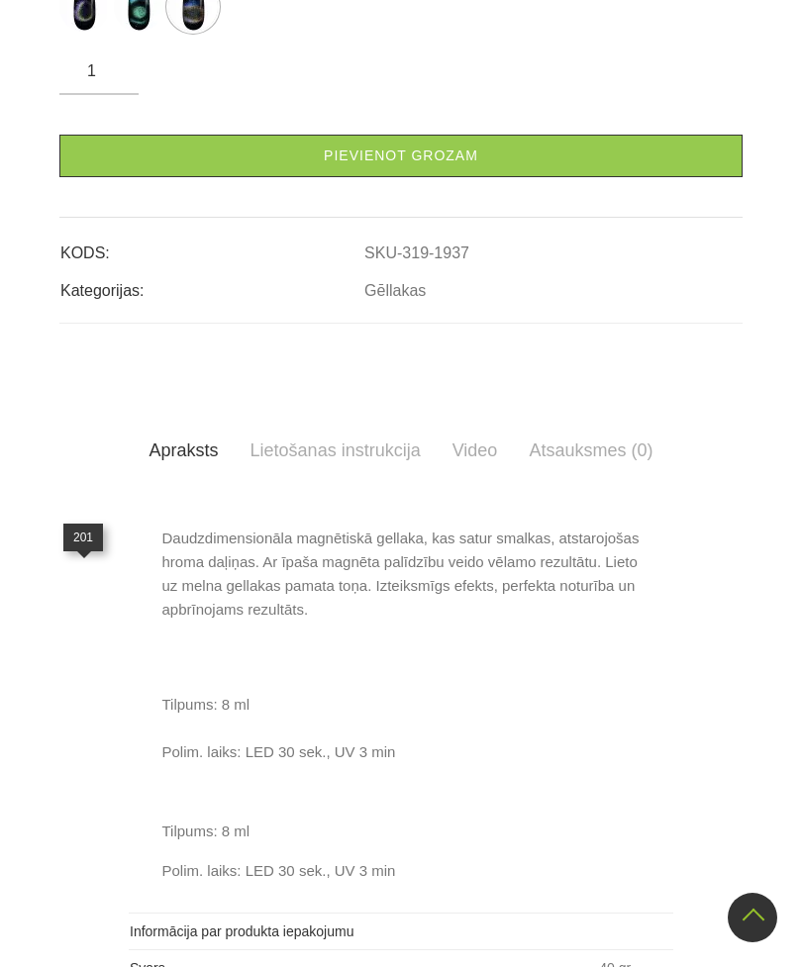
click at [87, 32] on img at bounding box center [84, 7] width 50 height 50
select select "1930"
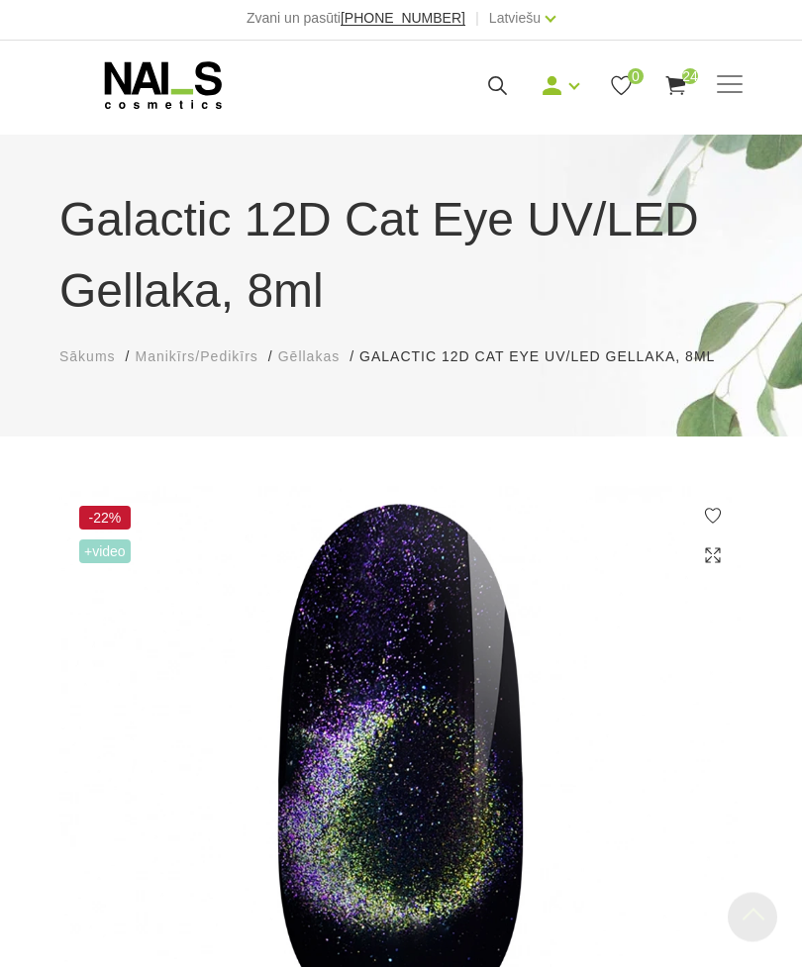
scroll to position [0, 0]
